Goal: Navigation & Orientation: Find specific page/section

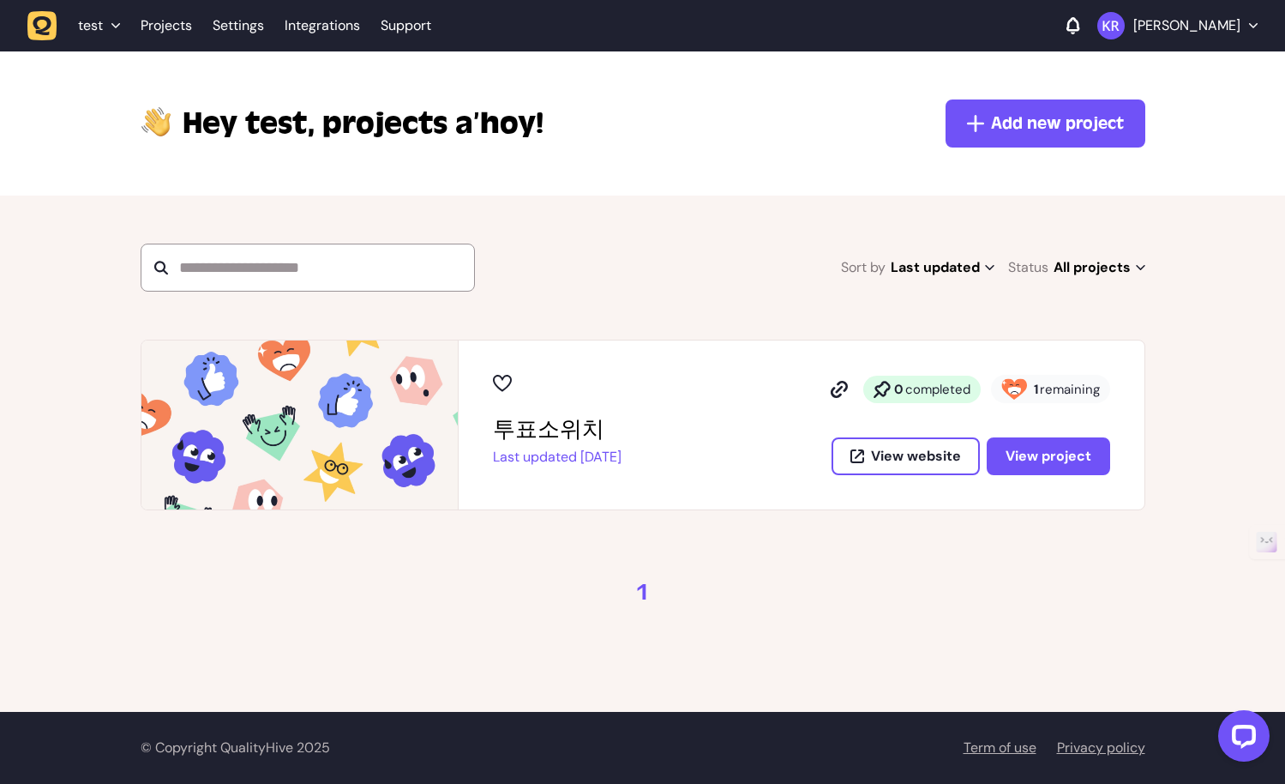
click at [901, 389] on strong "0" at bounding box center [898, 389] width 9 height 17
click at [776, 285] on div "Sort by Last updated Last updated Alphabetical Recently added Most incomplete t…" at bounding box center [643, 267] width 1005 height 48
drag, startPoint x: 1140, startPoint y: 280, endPoint x: 664, endPoint y: 242, distance: 478.2
click at [651, 222] on section "Sort by Last updated Last updated Alphabetical Recently added Most incomplete t…" at bounding box center [642, 267] width 1285 height 144
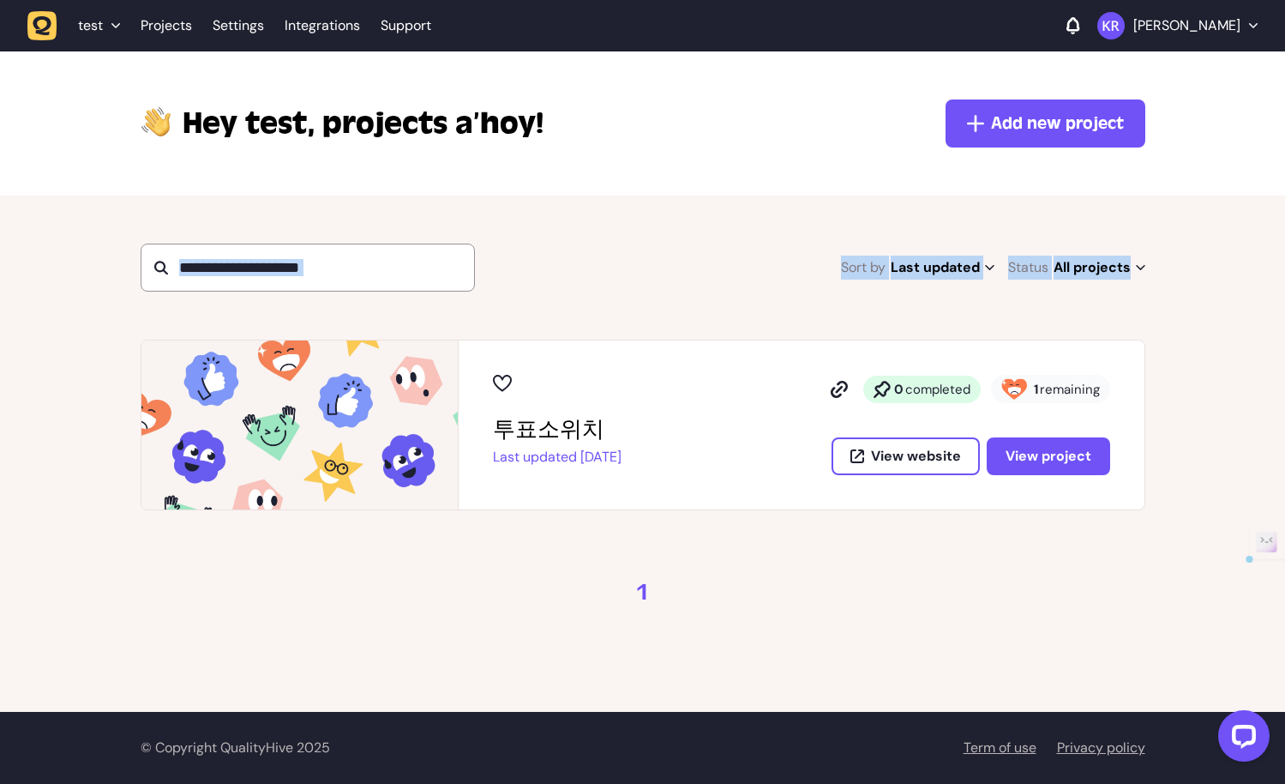
click at [675, 259] on div "Sort by Last updated Last updated Alphabetical Recently added Most incomplete t…" at bounding box center [643, 267] width 1005 height 48
click at [1201, 251] on section "Sort by Last updated Last updated Alphabetical Recently added Most incomplete t…" at bounding box center [642, 267] width 1285 height 144
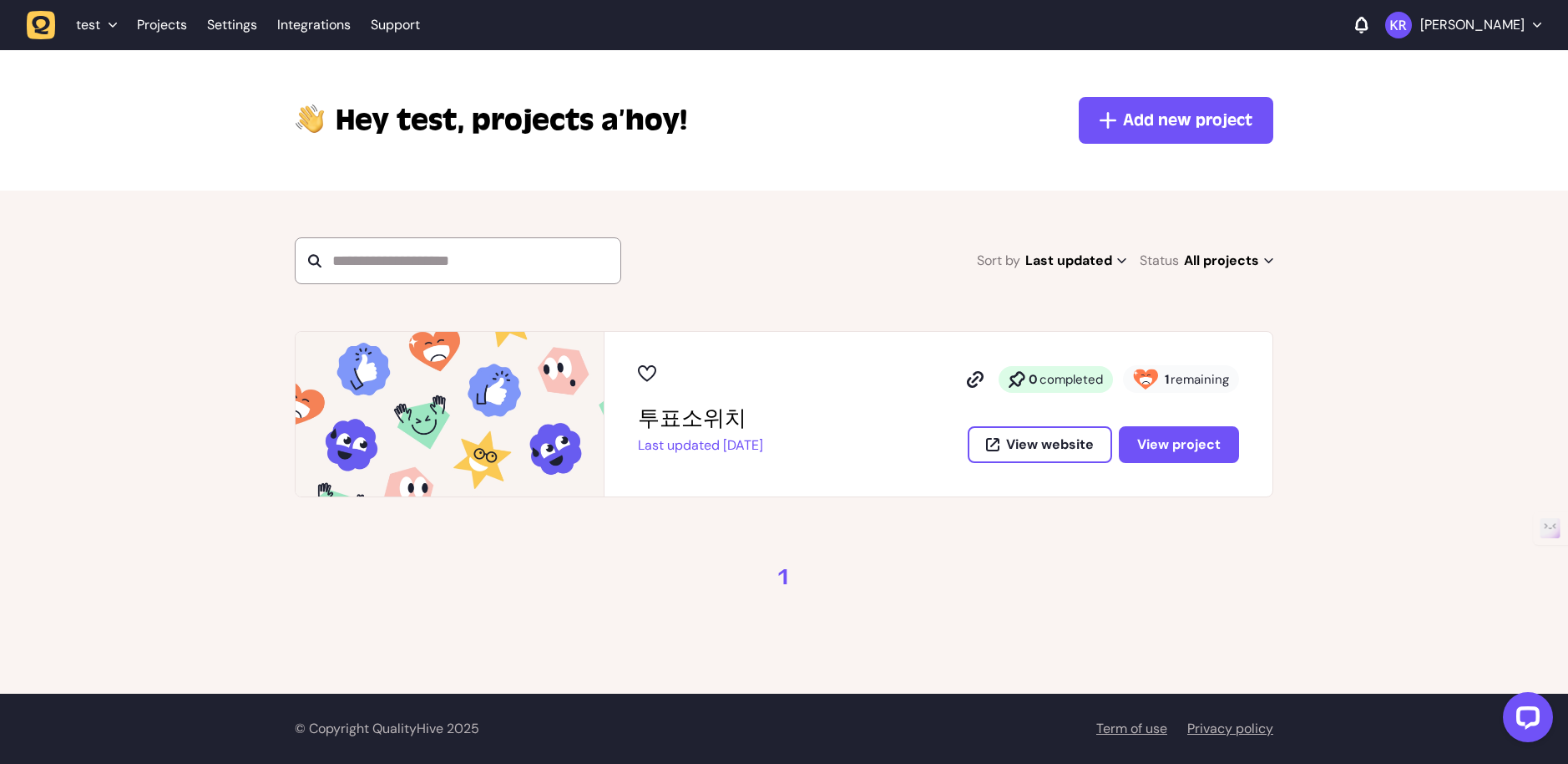
drag, startPoint x: 989, startPoint y: 162, endPoint x: 1196, endPoint y: 3, distance: 261.0
click at [0, 0] on div "test Projects Settings Integrations Support Kenny Roh Hey test, projects a’hoy!…" at bounding box center [784, 382] width 1568 height 764
